Goal: Find specific page/section: Find specific page/section

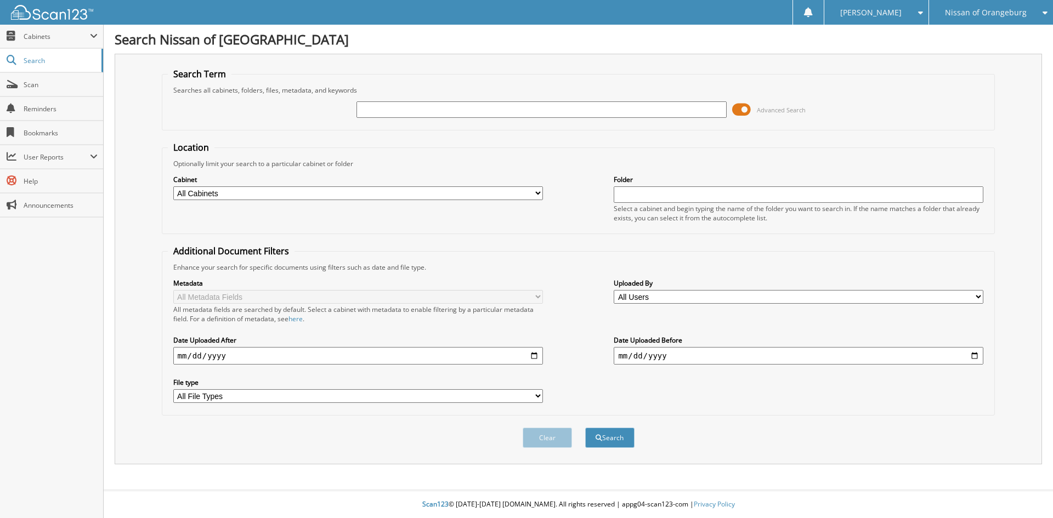
click at [404, 110] on input "text" at bounding box center [541, 109] width 370 height 16
type input "15308"
click at [585, 428] on button "Search" at bounding box center [609, 438] width 49 height 20
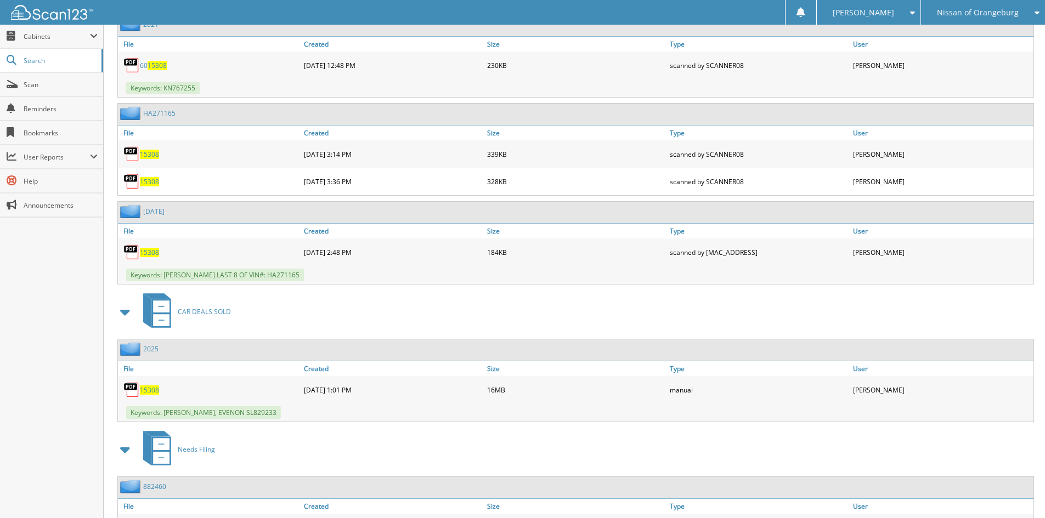
scroll to position [768, 0]
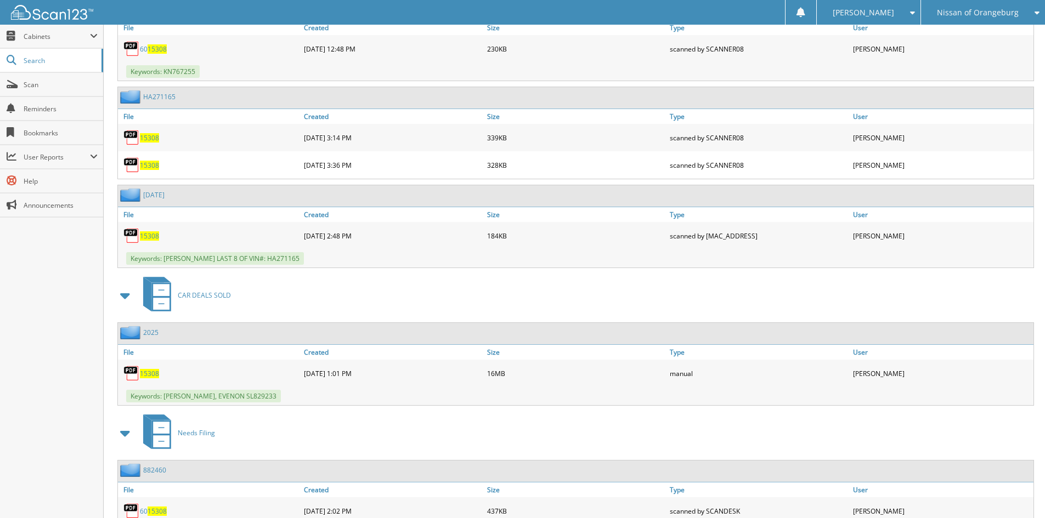
click at [156, 373] on span "15308" at bounding box center [149, 373] width 19 height 9
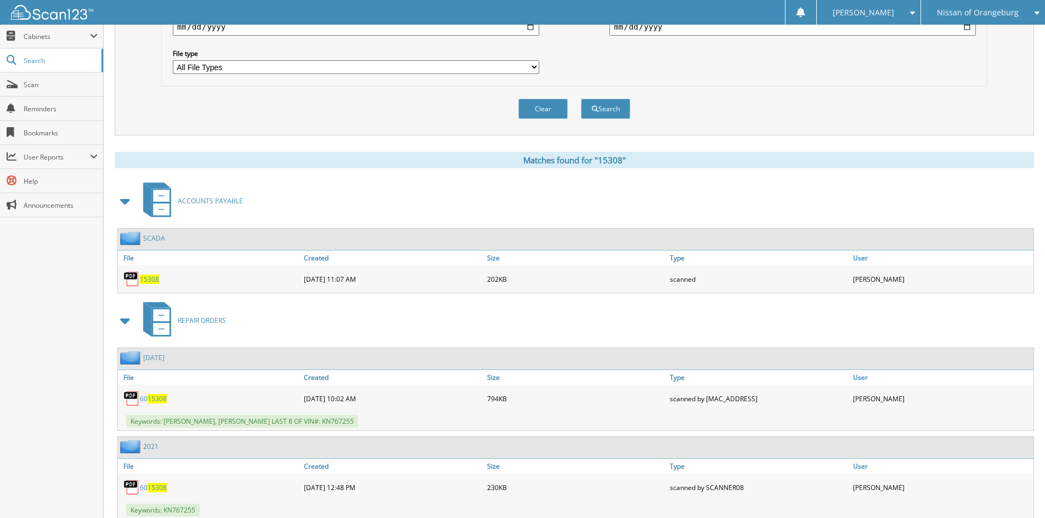
scroll to position [0, 0]
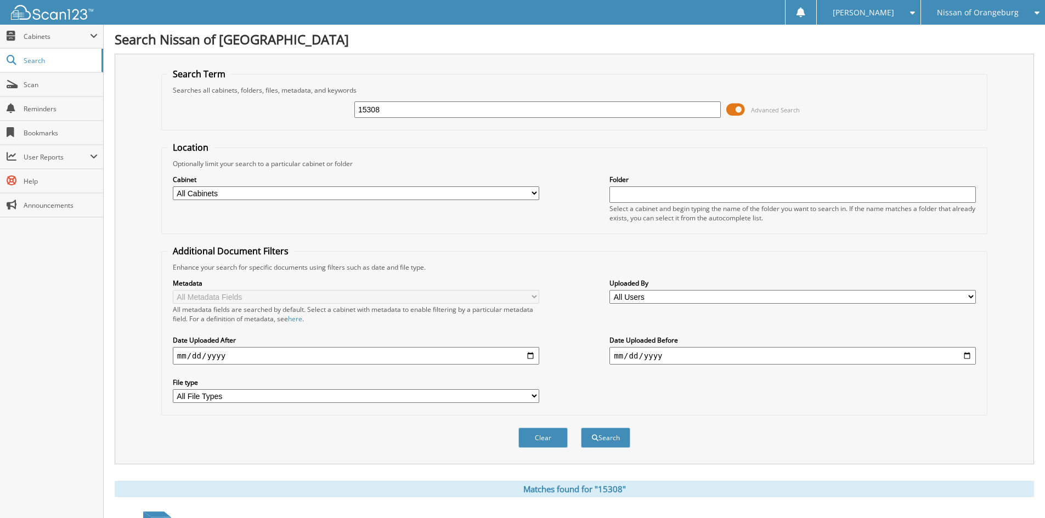
click at [554, 107] on input "15308" at bounding box center [537, 109] width 366 height 16
type input "15411"
click at [596, 442] on button "Search" at bounding box center [605, 438] width 49 height 20
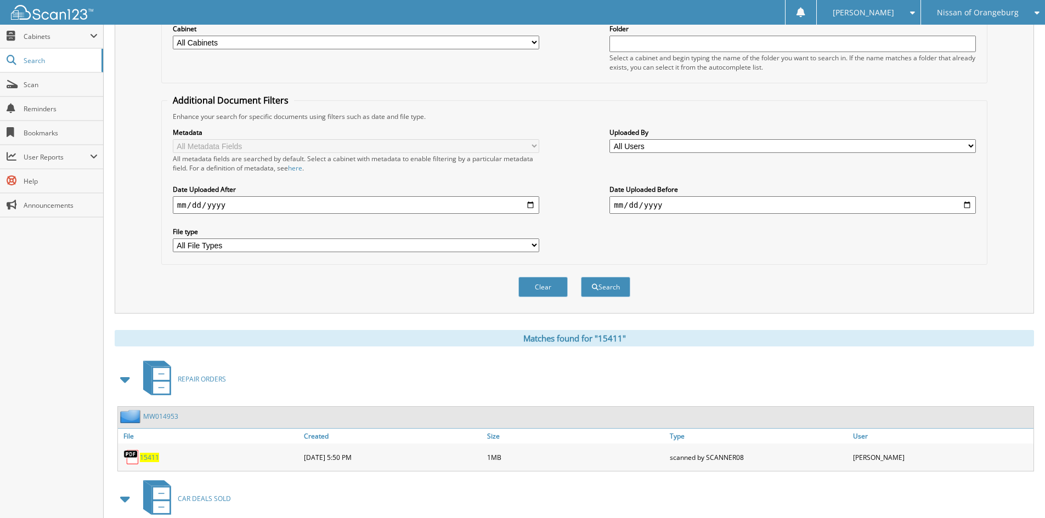
scroll to position [384, 0]
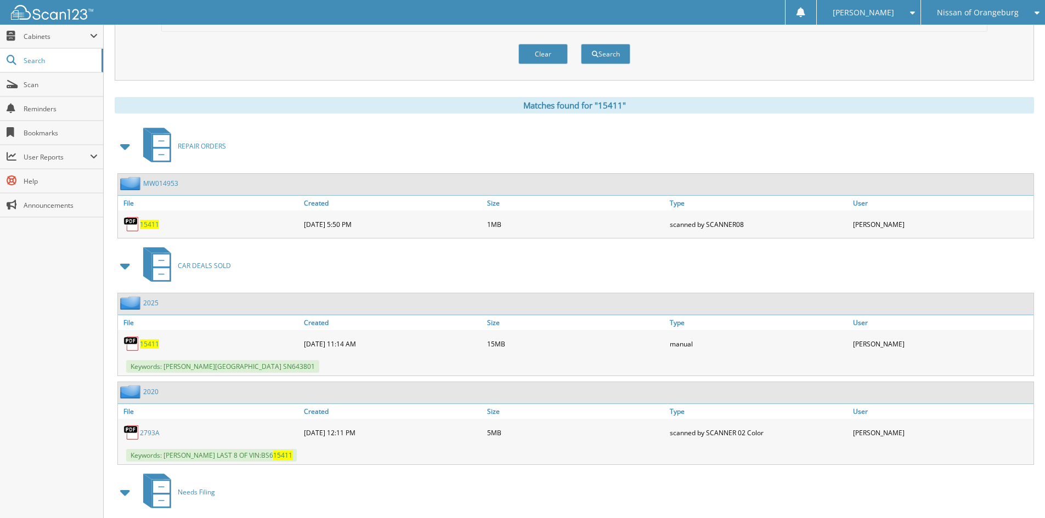
click at [152, 343] on span "15411" at bounding box center [149, 343] width 19 height 9
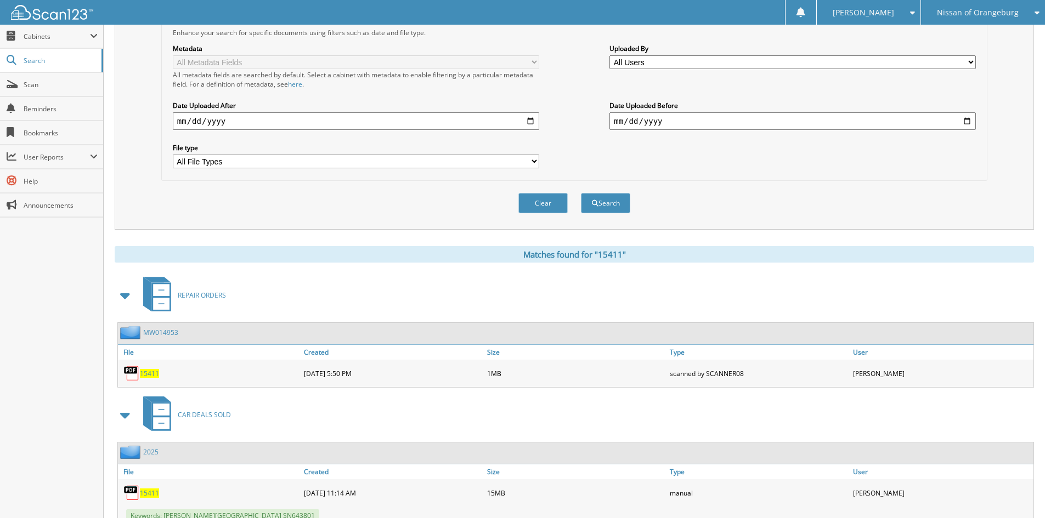
scroll to position [0, 0]
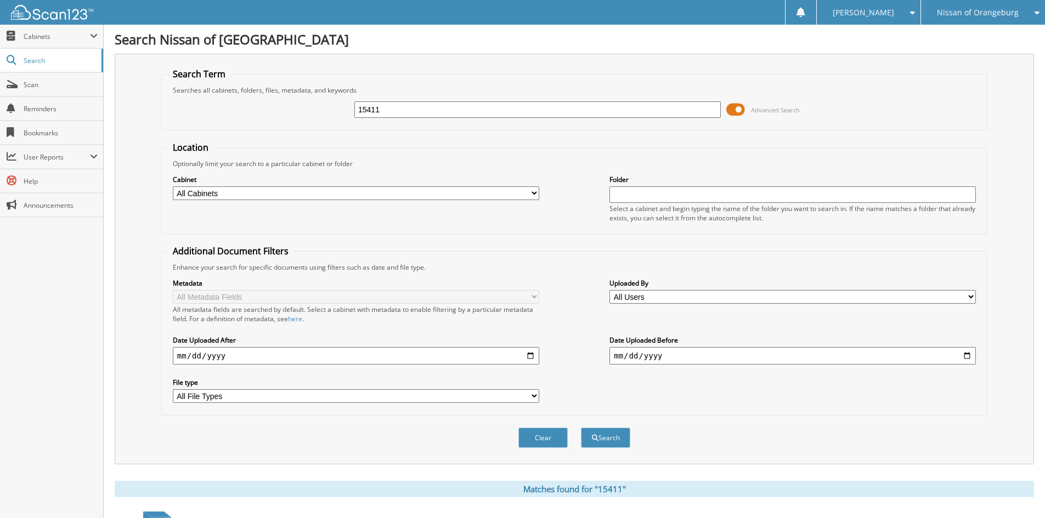
click at [653, 116] on input "15411" at bounding box center [537, 109] width 366 height 16
type input "15297"
click at [581, 428] on button "Search" at bounding box center [605, 438] width 49 height 20
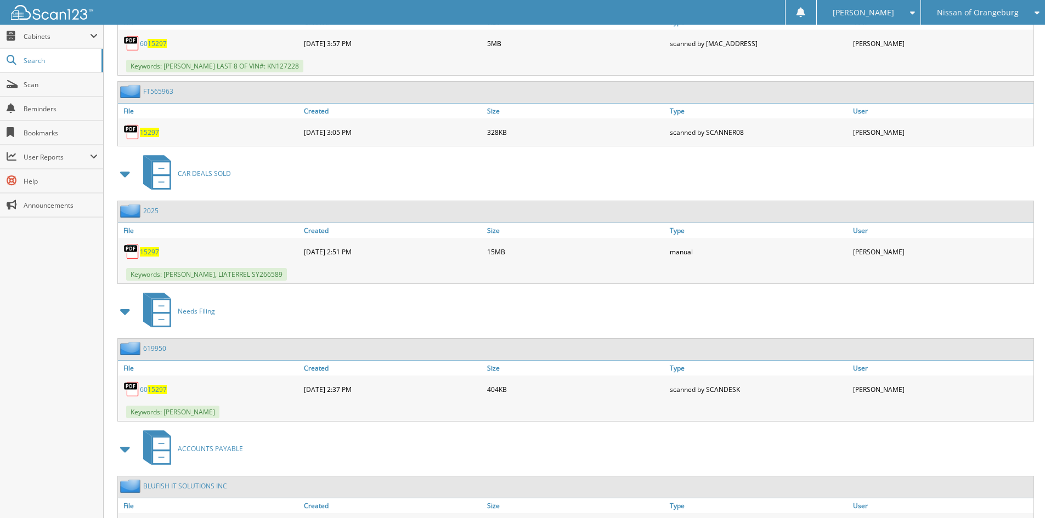
scroll to position [710, 0]
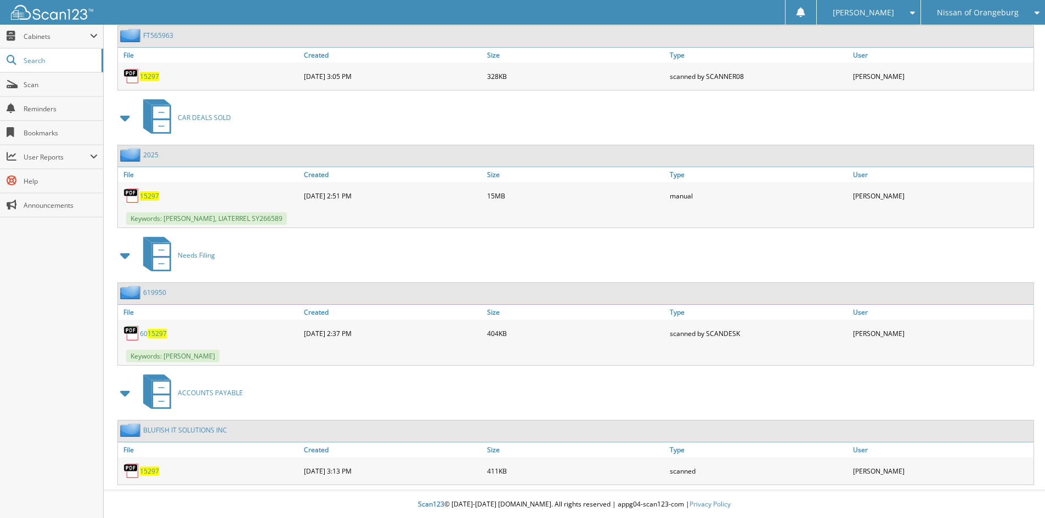
click at [155, 194] on span "15297" at bounding box center [149, 195] width 19 height 9
click at [966, 14] on span "Nissan of Orangeburg" at bounding box center [978, 12] width 82 height 7
click at [957, 68] on link "SUMTER CHRYSLER DODGE JEEP RAM" at bounding box center [983, 59] width 124 height 30
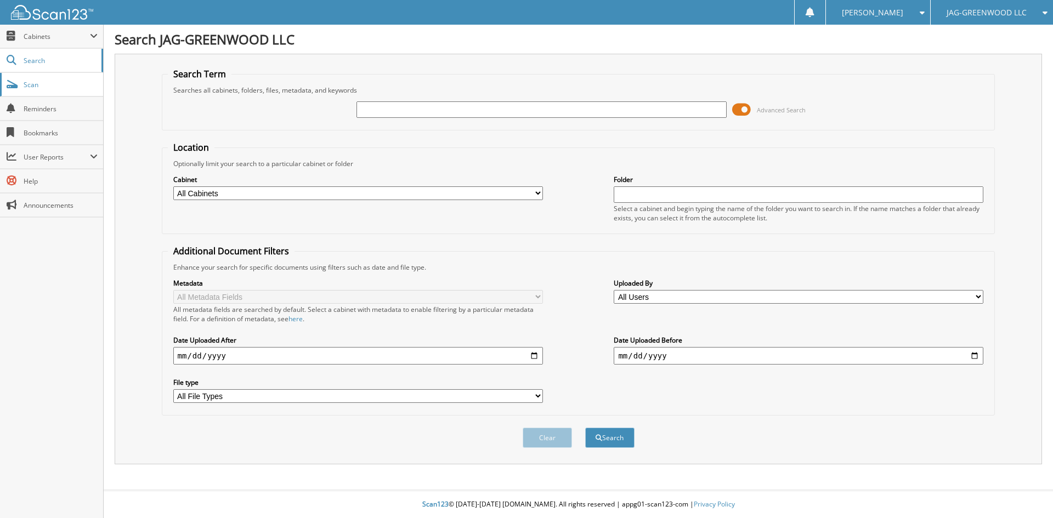
click at [41, 91] on link "Scan" at bounding box center [51, 85] width 103 height 24
